Goal: Transaction & Acquisition: Purchase product/service

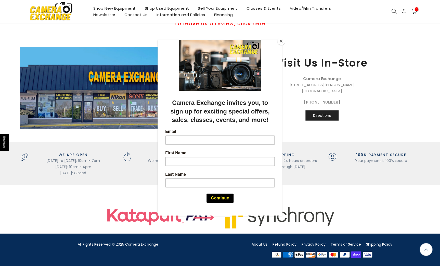
scroll to position [534, 0]
click at [282, 42] on button "Close" at bounding box center [281, 41] width 8 height 8
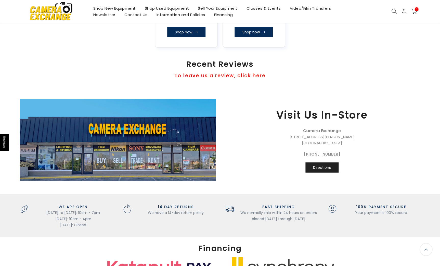
scroll to position [482, 0]
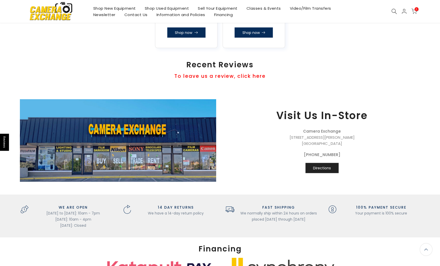
click at [141, 15] on link "Contact Us" at bounding box center [136, 14] width 32 height 6
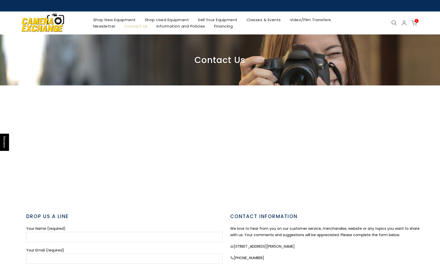
click at [253, 21] on link "Classes & Events" at bounding box center [263, 20] width 43 height 6
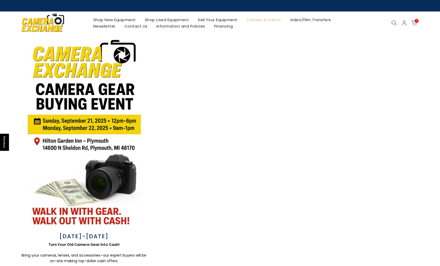
click at [183, 21] on link "Shop Used Equipment" at bounding box center [166, 20] width 53 height 6
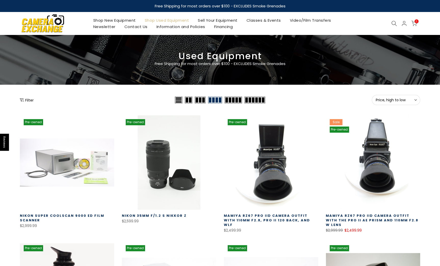
click at [394, 23] on icon at bounding box center [394, 24] width 6 height 6
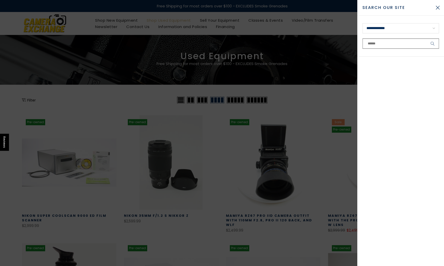
paste input "**********"
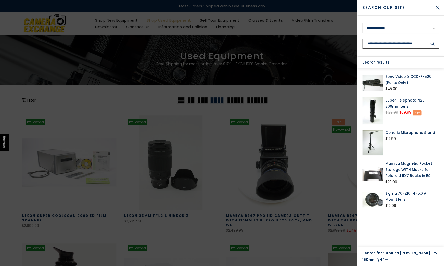
drag, startPoint x: 384, startPoint y: 44, endPoint x: 374, endPoint y: 44, distance: 10.2
click at [374, 44] on input "**********" at bounding box center [400, 44] width 77 height 10
drag, startPoint x: 399, startPoint y: 44, endPoint x: 381, endPoint y: 45, distance: 17.6
click at [382, 45] on input "**********" at bounding box center [400, 44] width 77 height 10
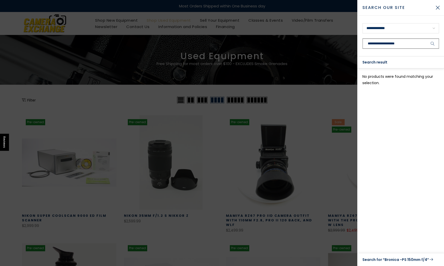
type input "**********"
click at [434, 44] on icon "submit" at bounding box center [433, 44] width 4 height 4
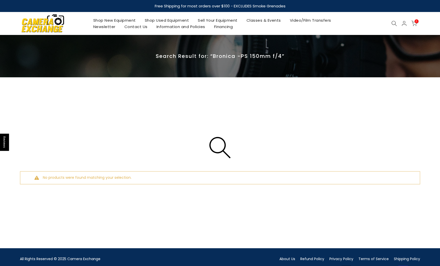
click at [214, 20] on link "Sell Your Equipment" at bounding box center [217, 20] width 49 height 6
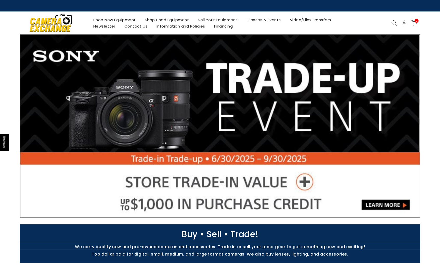
click at [138, 28] on link "Contact Us" at bounding box center [136, 26] width 32 height 6
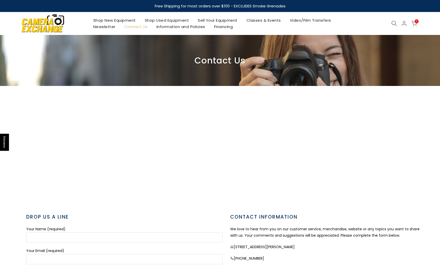
click at [181, 21] on link "Shop Used Equipment" at bounding box center [166, 20] width 53 height 6
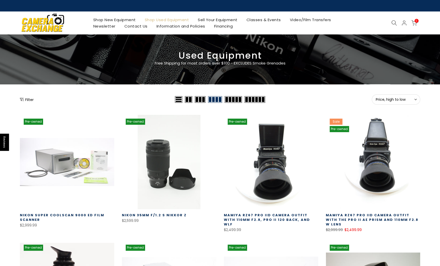
click at [235, 100] on span at bounding box center [233, 99] width 17 height 7
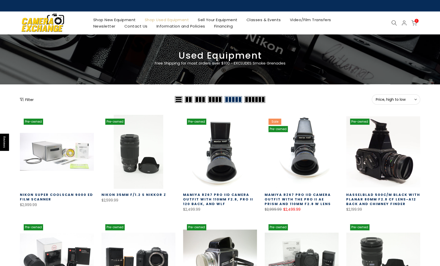
click at [248, 100] on span at bounding box center [255, 99] width 21 height 7
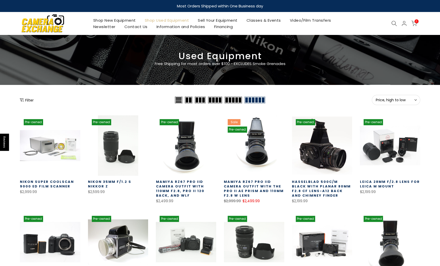
click at [28, 101] on button "Filter" at bounding box center [27, 99] width 14 height 5
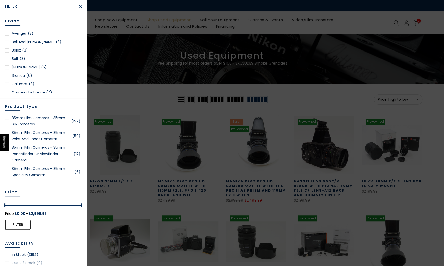
scroll to position [43, 0]
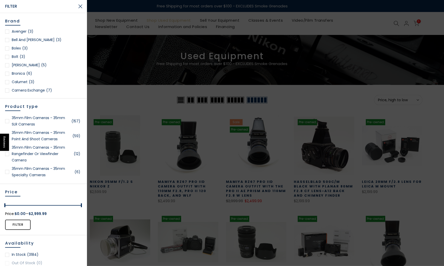
click at [20, 73] on link "Bronica (6)" at bounding box center [43, 73] width 77 height 6
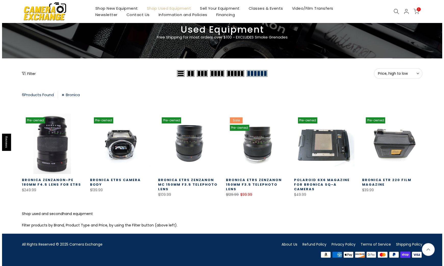
scroll to position [26, 0]
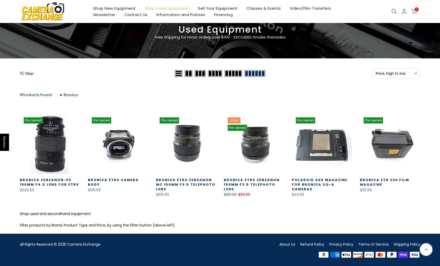
click at [32, 72] on button "Filter" at bounding box center [27, 73] width 14 height 5
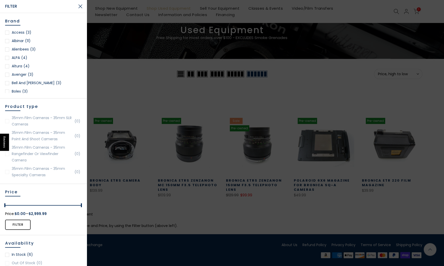
scroll to position [27, 0]
click at [22, 91] on link "Bolex (3)" at bounding box center [43, 91] width 77 height 6
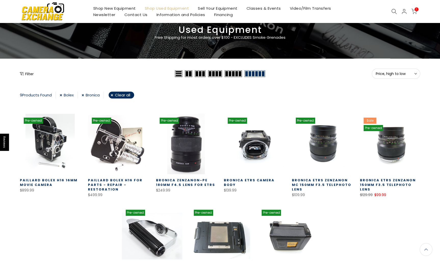
scroll to position [27, 0]
